Goal: Use online tool/utility: Use online tool/utility

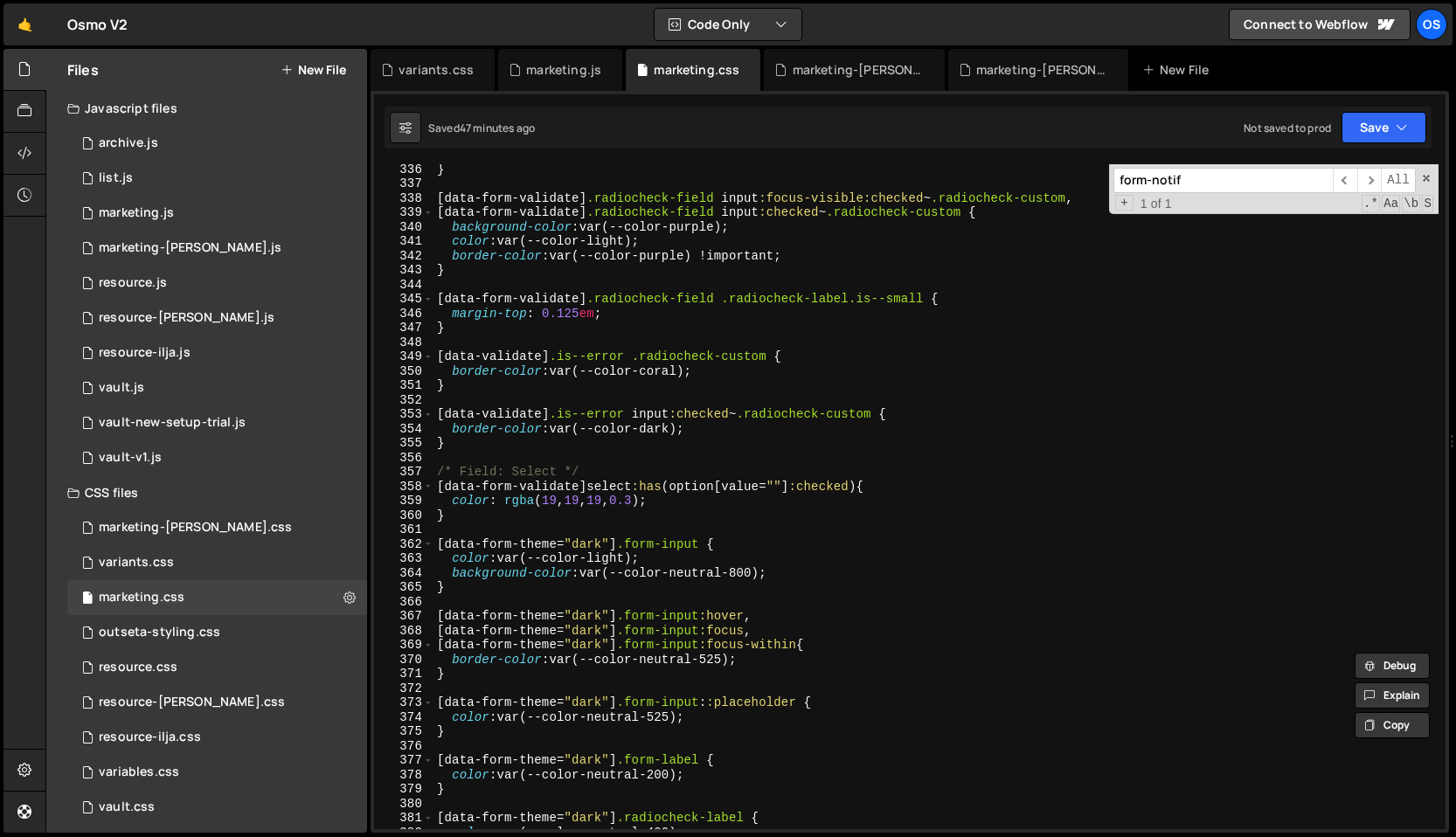
scroll to position [4832, 0]
click at [692, 371] on div "} [ data-form-validate ] .radiocheck-field input :focus-visible:checked ~ .radi…" at bounding box center [936, 509] width 1005 height 694
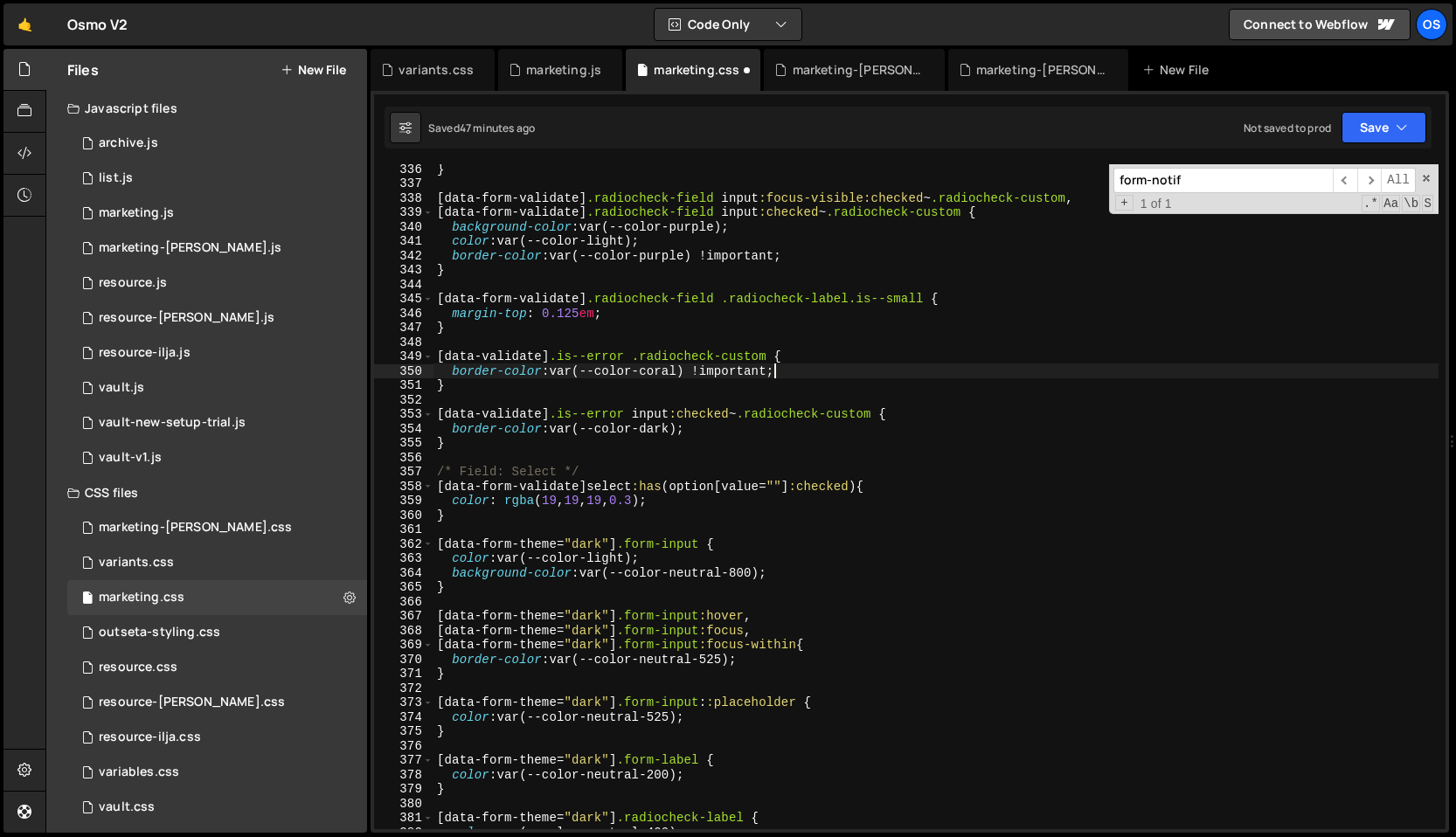
scroll to position [0, 19]
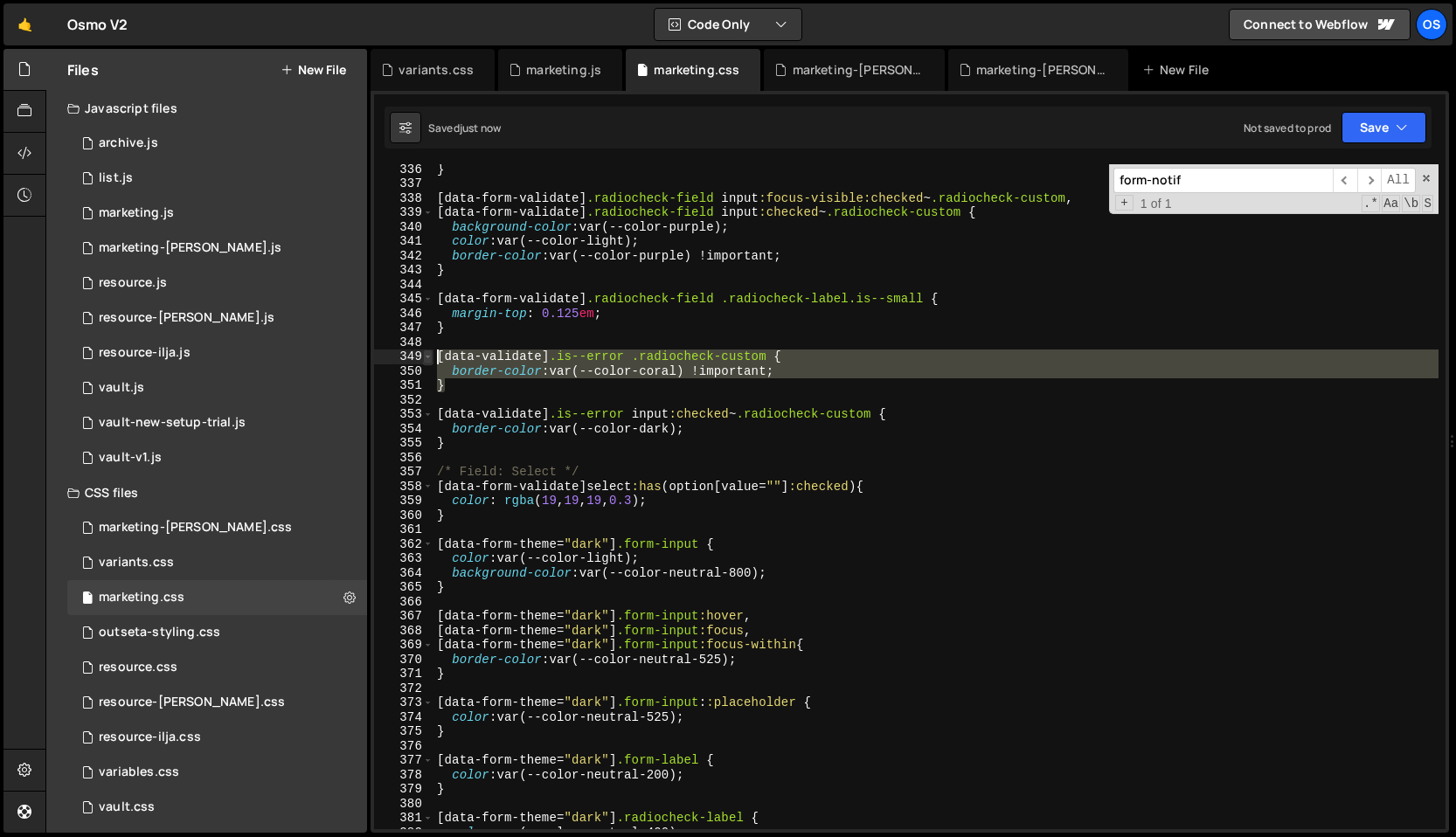
drag, startPoint x: 469, startPoint y: 384, endPoint x: 423, endPoint y: 360, distance: 51.9
click at [423, 360] on div "border-color: var(--color-coral) !important; 336 337 338 339 340 341 342 343 34…" at bounding box center [910, 497] width 1072 height 664
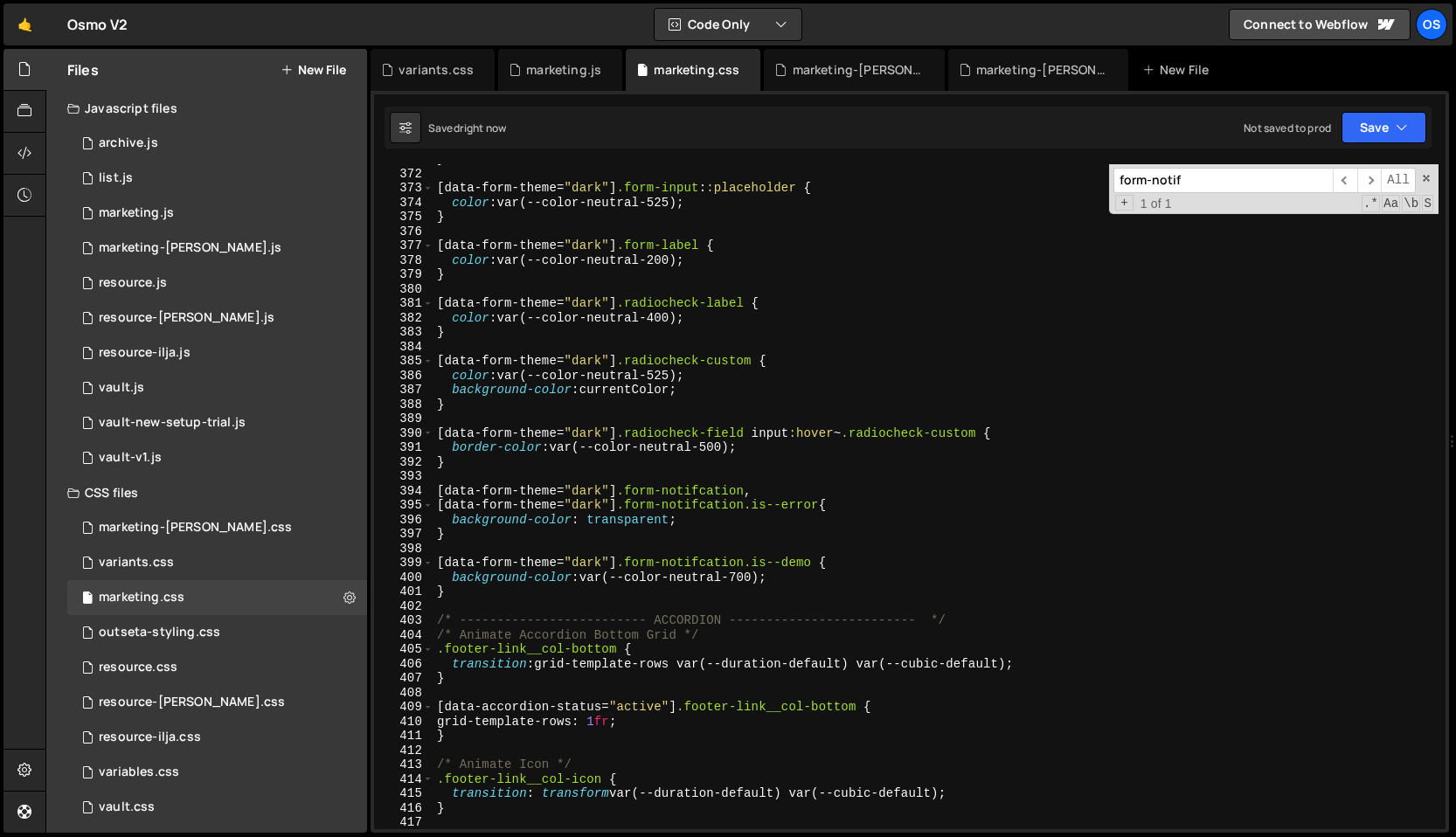
scroll to position [5393, 0]
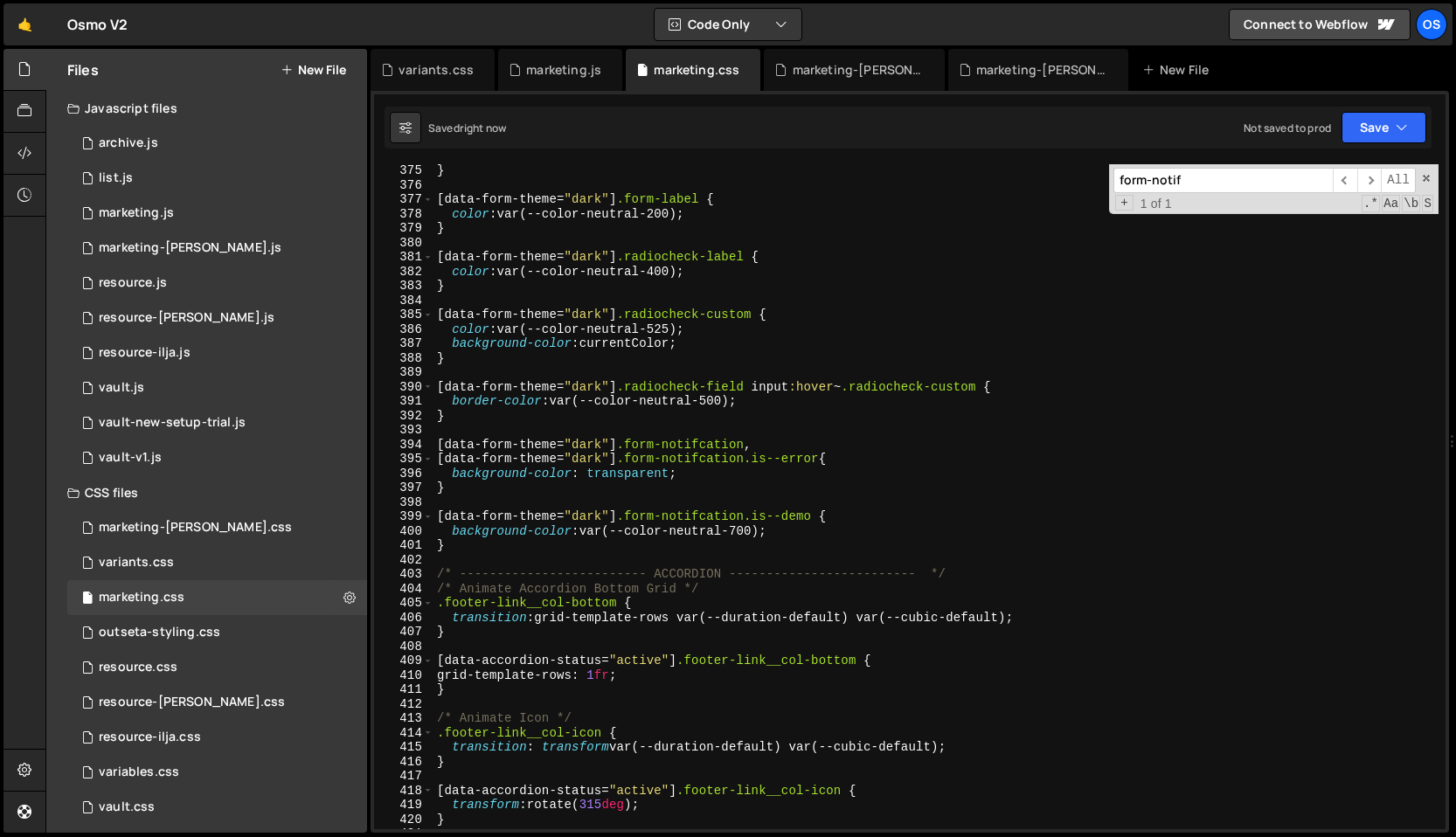
click at [609, 552] on div "} [ data-form-theme = " dark " ] .form-label { color : var(--color-neutral-200)…" at bounding box center [936, 511] width 1005 height 694
type textarea "}"
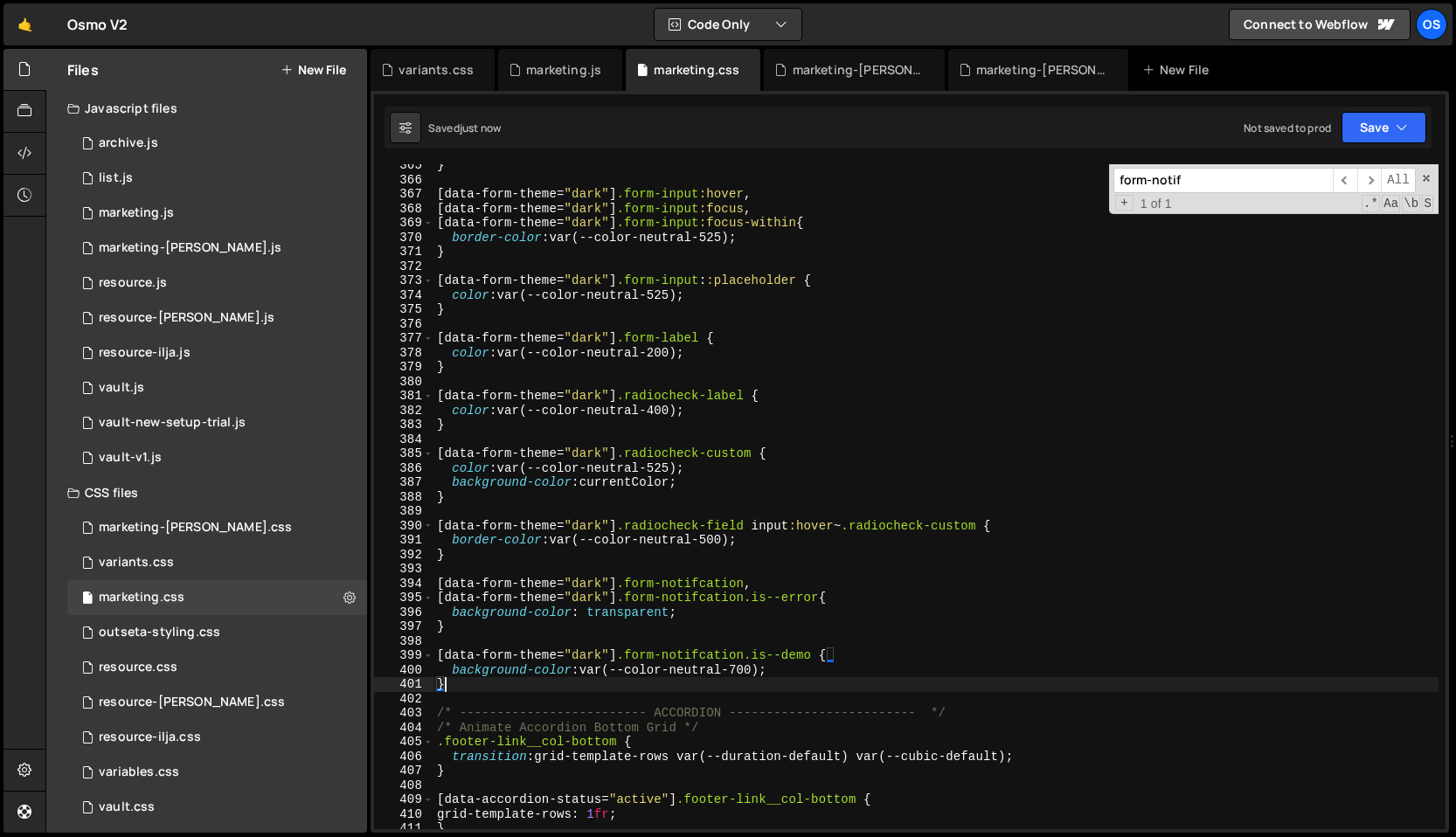
scroll to position [5255, 0]
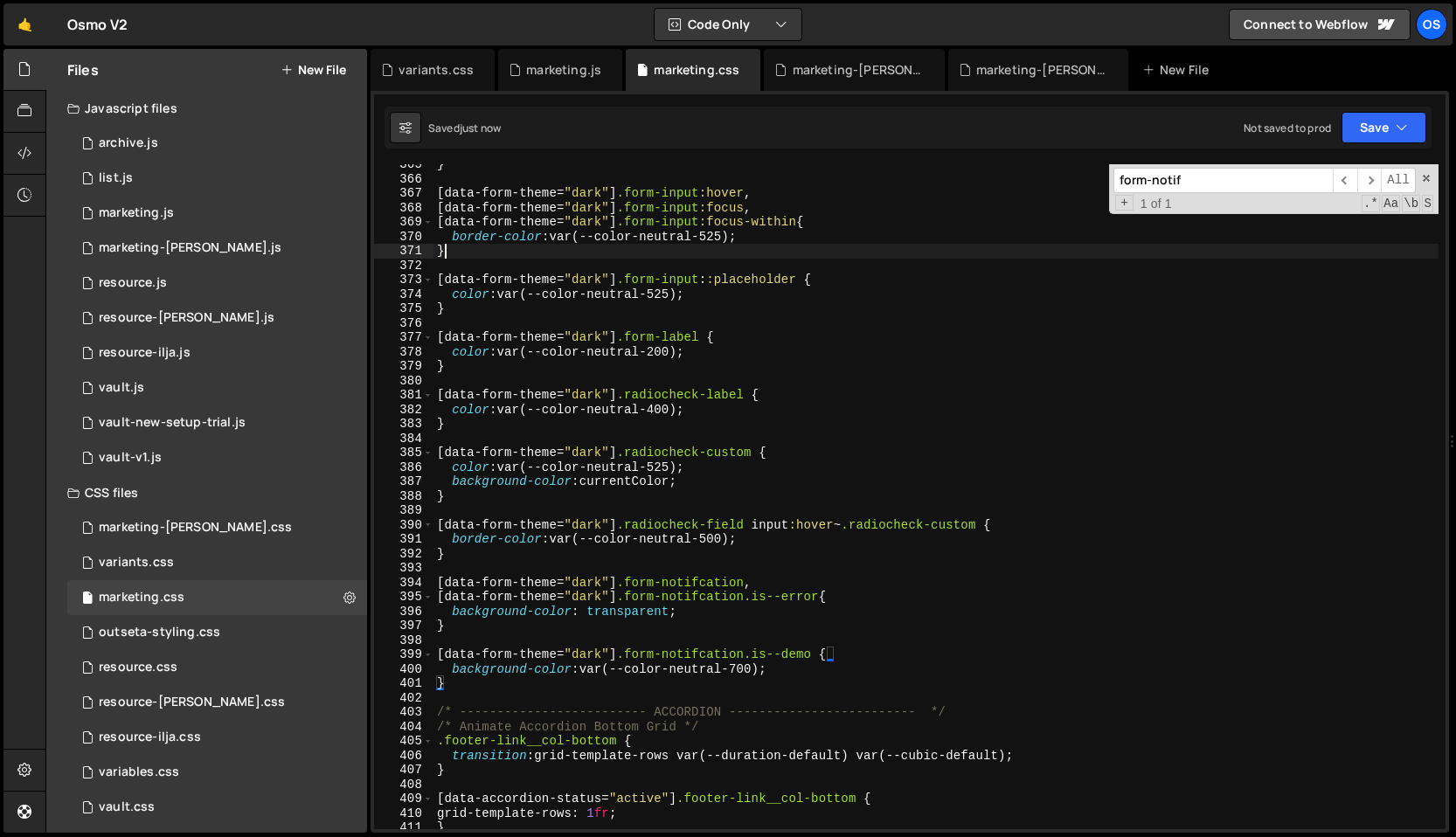
click at [606, 254] on div "} [ data-form-theme = " dark " ] .form-input :hover , [ data-form-theme = " dar…" at bounding box center [936, 505] width 1005 height 694
click at [585, 308] on div "} [ data-form-theme = " dark " ] .form-input :hover , [ data-form-theme = " dar…" at bounding box center [936, 505] width 1005 height 694
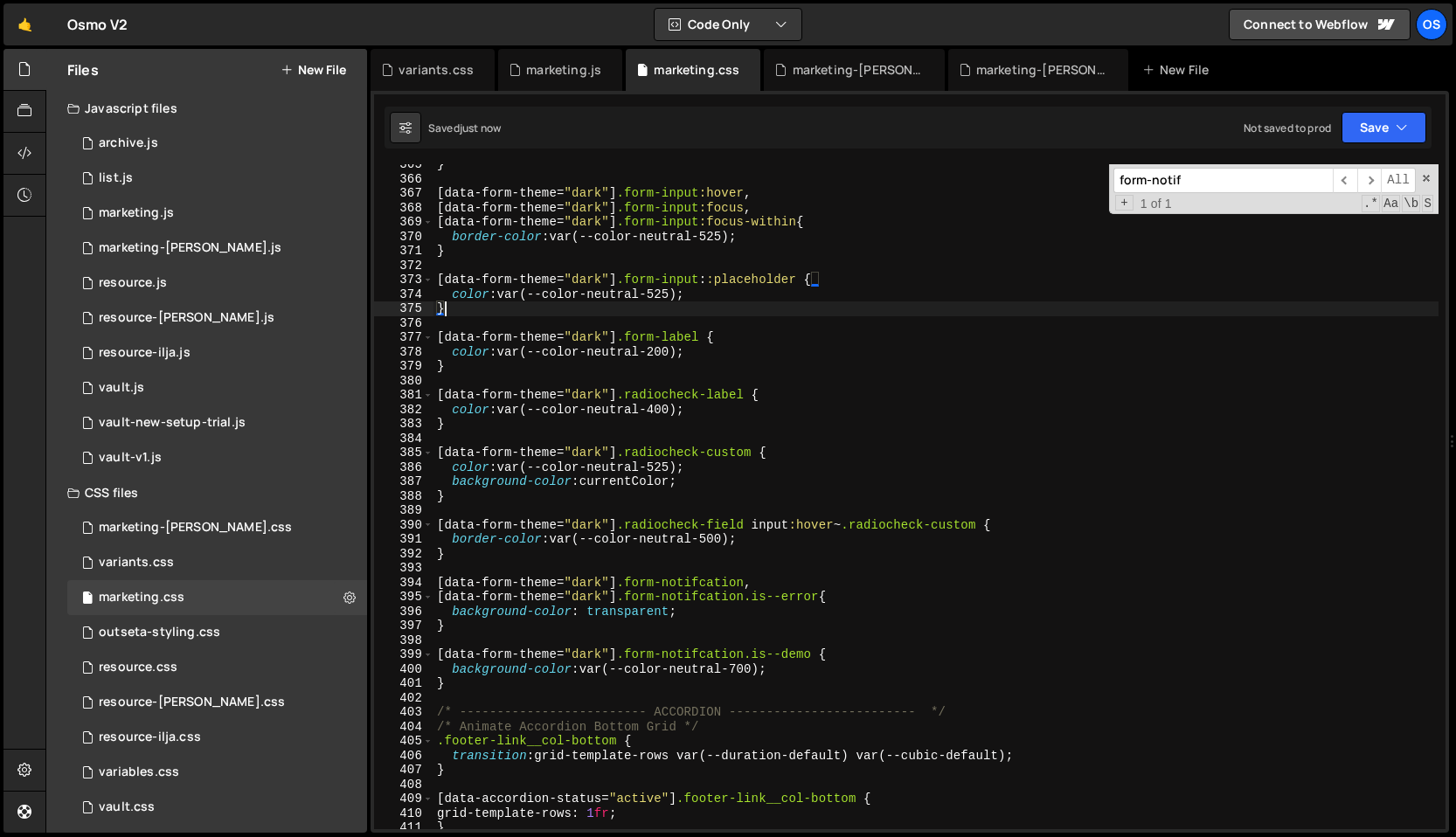
click at [539, 252] on div "} [ data-form-theme = " dark " ] .form-input :hover , [ data-form-theme = " dar…" at bounding box center [936, 505] width 1005 height 694
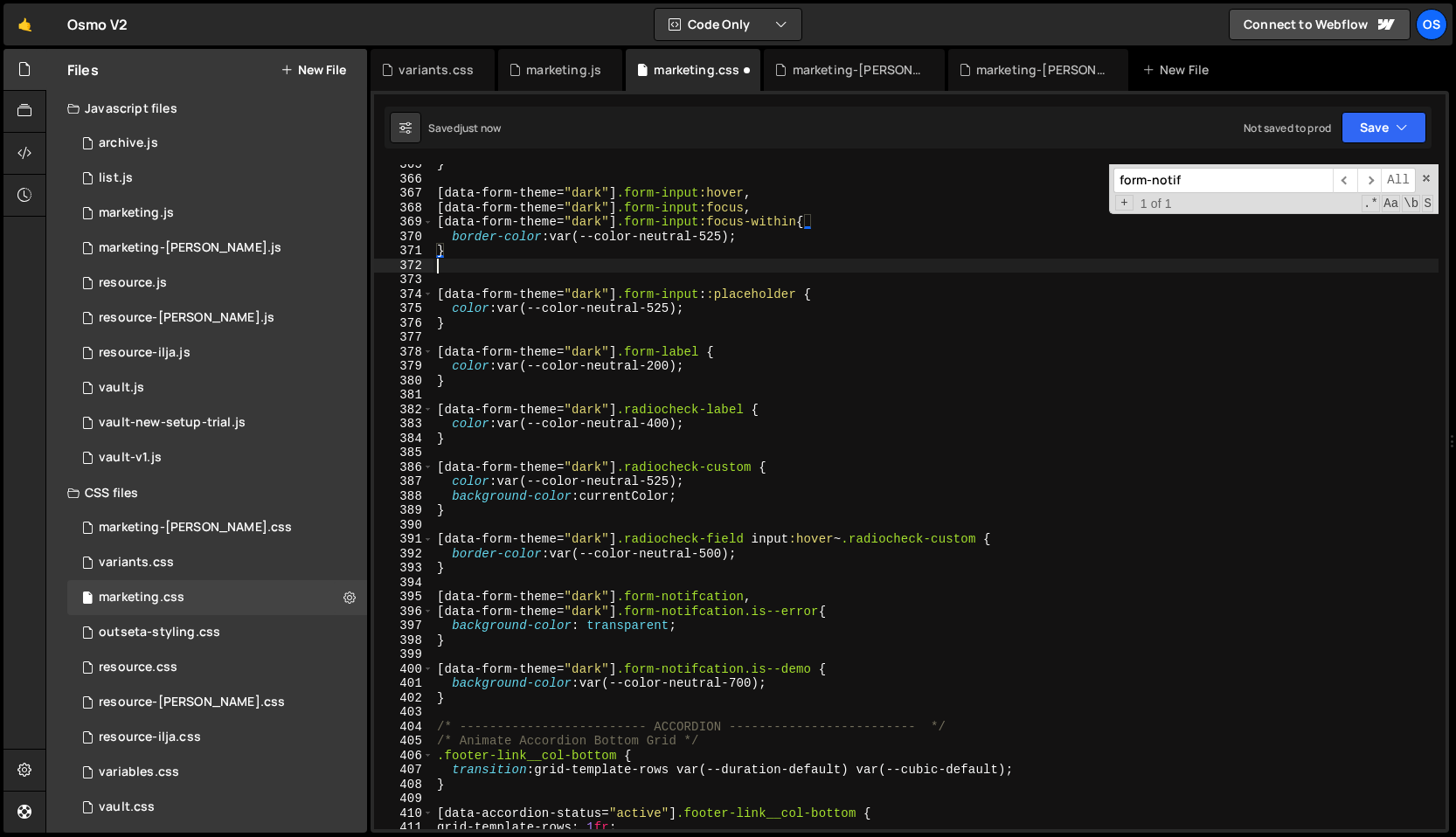
paste textarea "}"
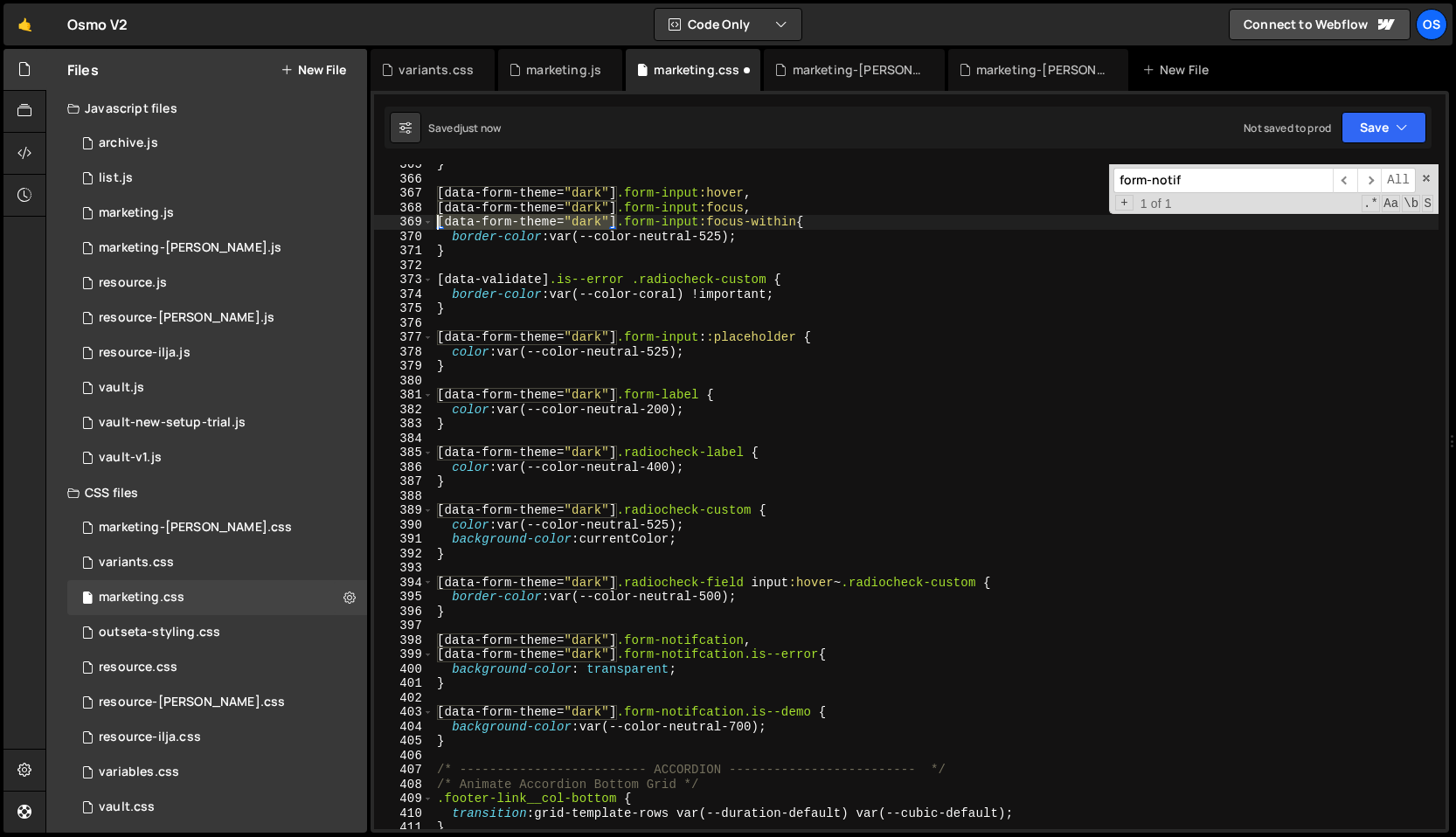
drag, startPoint x: 615, startPoint y: 219, endPoint x: 391, endPoint y: 217, distance: 224.0
click at [391, 217] on div "} 365 366 367 368 369 370 371 372 373 374 375 376 377 378 379 380 381 382 383 3…" at bounding box center [910, 497] width 1072 height 664
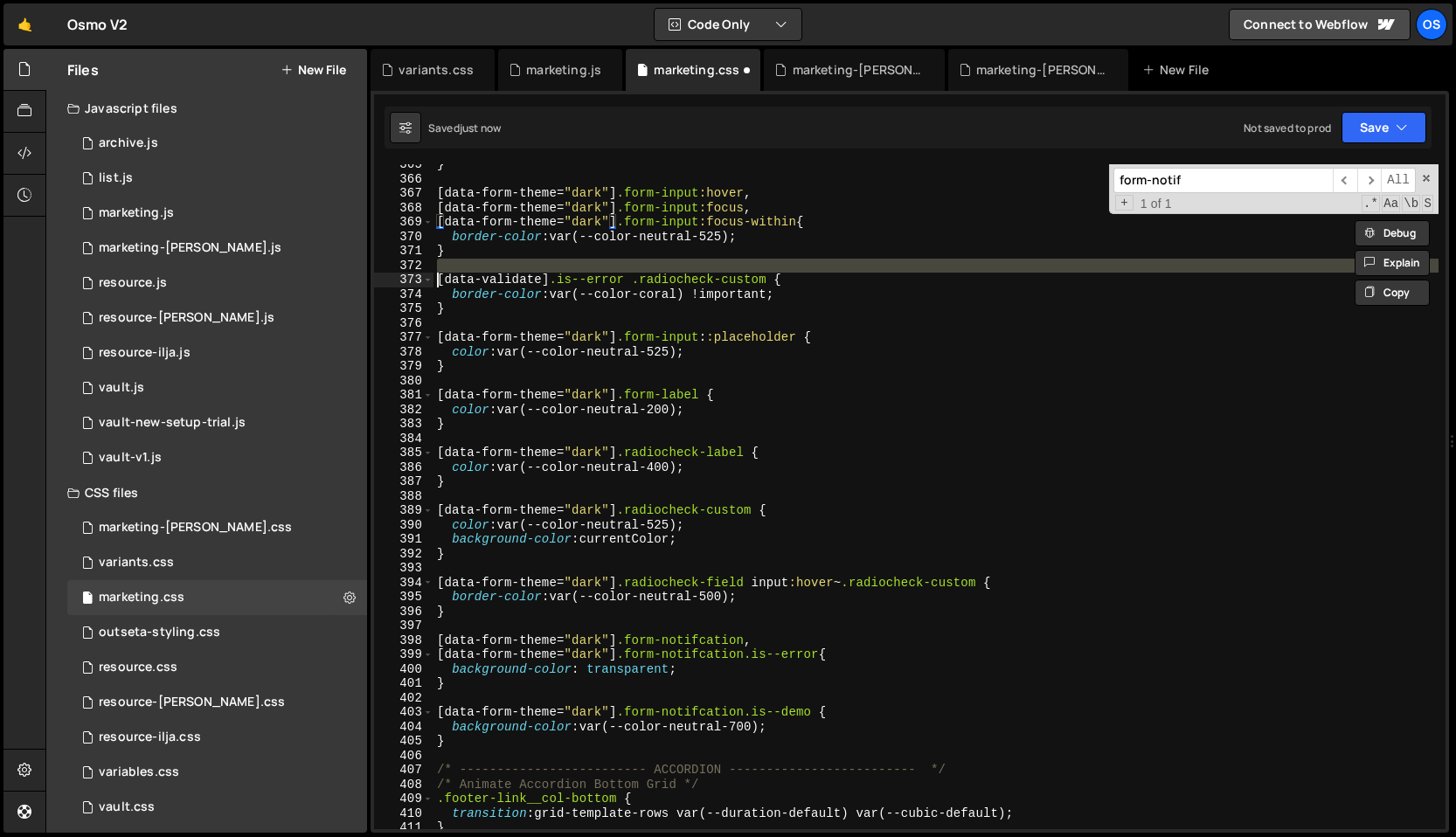
click at [436, 273] on div "} [ data-form-theme = " dark " ] .form-input :hover , [ data-form-theme = " dar…" at bounding box center [936, 505] width 1005 height 694
click at [436, 273] on div "} [ data-form-theme = " dark " ] .form-input :hover , [ data-form-theme = " dar…" at bounding box center [936, 497] width 1005 height 664
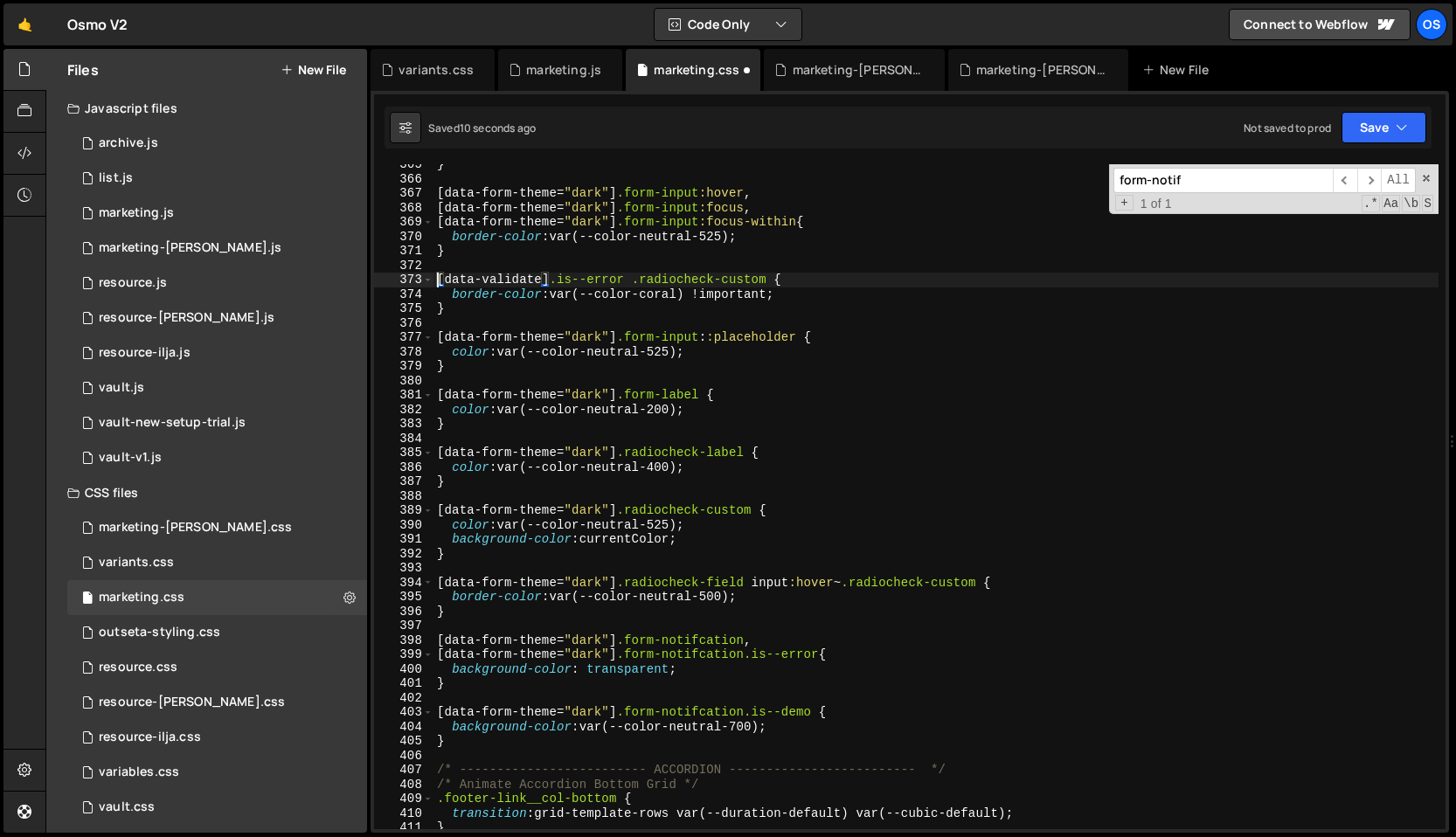
paste textarea "[data-form-theme="dark"]"
click at [756, 295] on div "} [ data-form-theme = " dark " ] .form-input :hover , [ data-form-theme = " dar…" at bounding box center [936, 505] width 1005 height 694
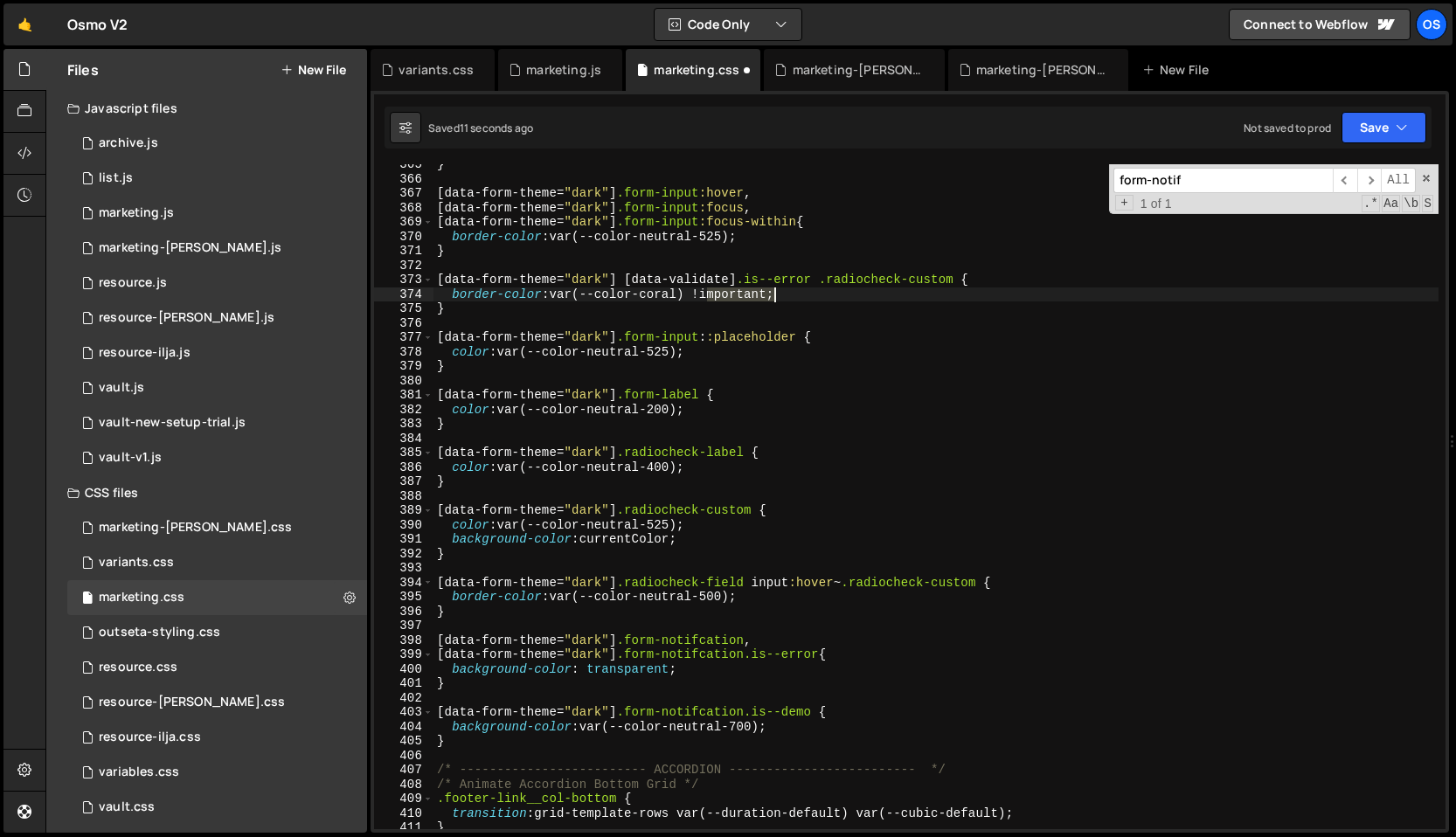
click at [756, 295] on div "} [ data-form-theme = " dark " ] .form-input :hover , [ data-form-theme = " dar…" at bounding box center [936, 505] width 1005 height 694
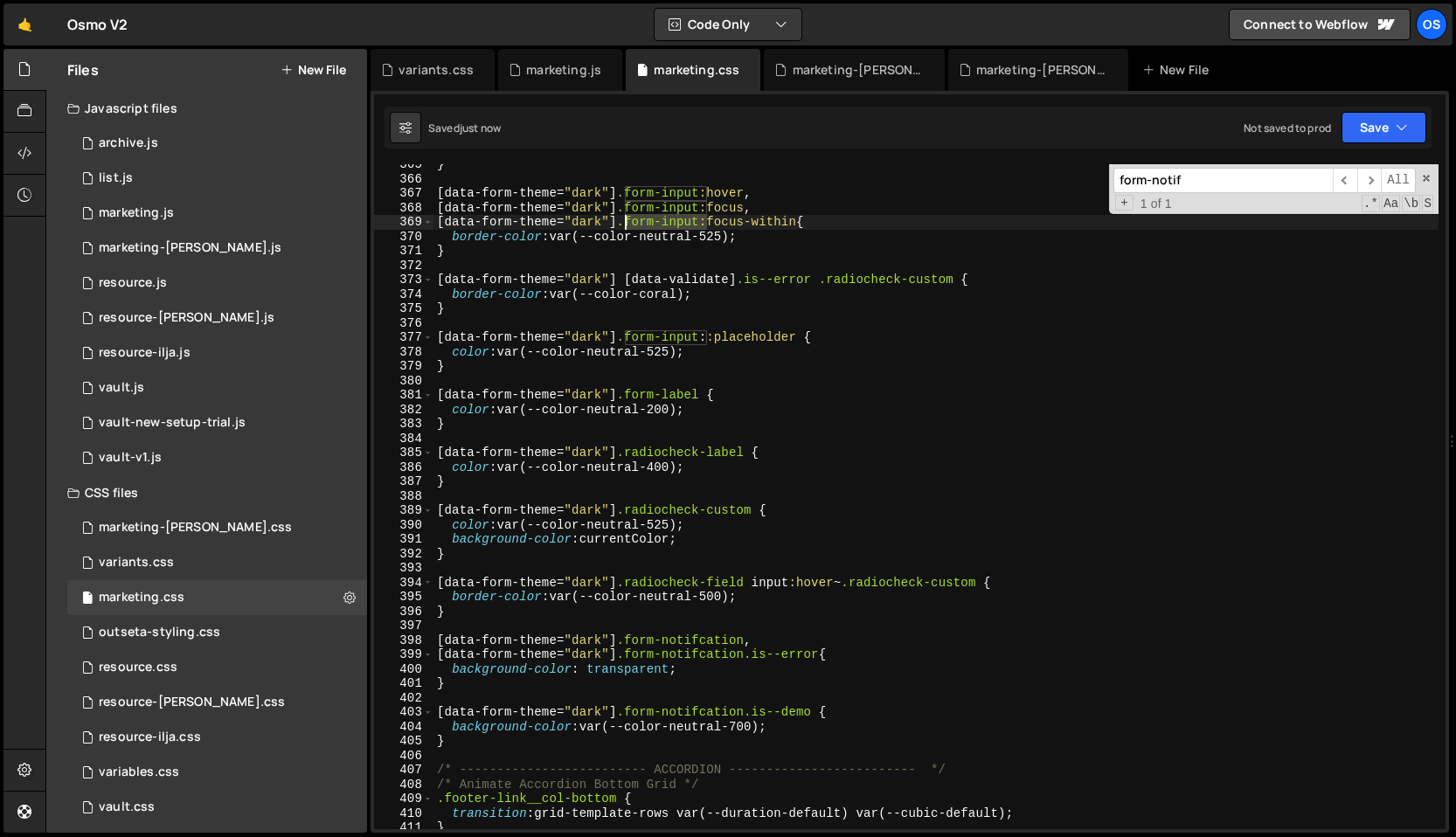
drag, startPoint x: 708, startPoint y: 222, endPoint x: 627, endPoint y: 222, distance: 81.0
click at [627, 222] on div "} [ data-form-theme = " dark " ] .form-input :hover , [ data-form-theme = " dar…" at bounding box center [936, 505] width 1005 height 694
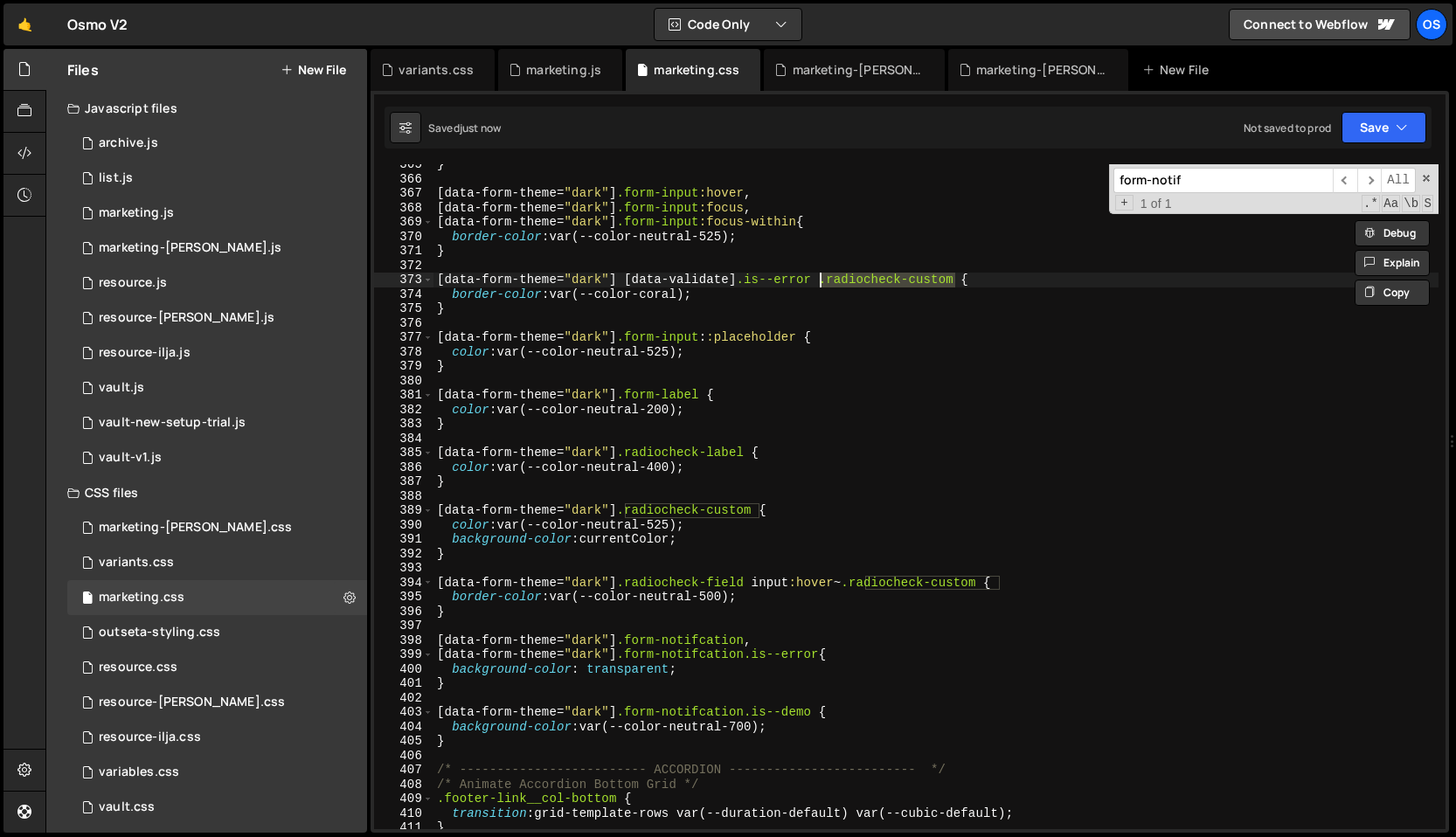
drag, startPoint x: 957, startPoint y: 280, endPoint x: 821, endPoint y: 280, distance: 136.0
click at [821, 280] on div "} [ data-form-theme = " dark " ] .form-input :hover , [ data-form-theme = " dar…" at bounding box center [936, 505] width 1005 height 694
paste textarea "form-input"
type textarea "[data-form-theme="dark"] [data-validate].is--error .form-input {"
